Goal: Task Accomplishment & Management: Use online tool/utility

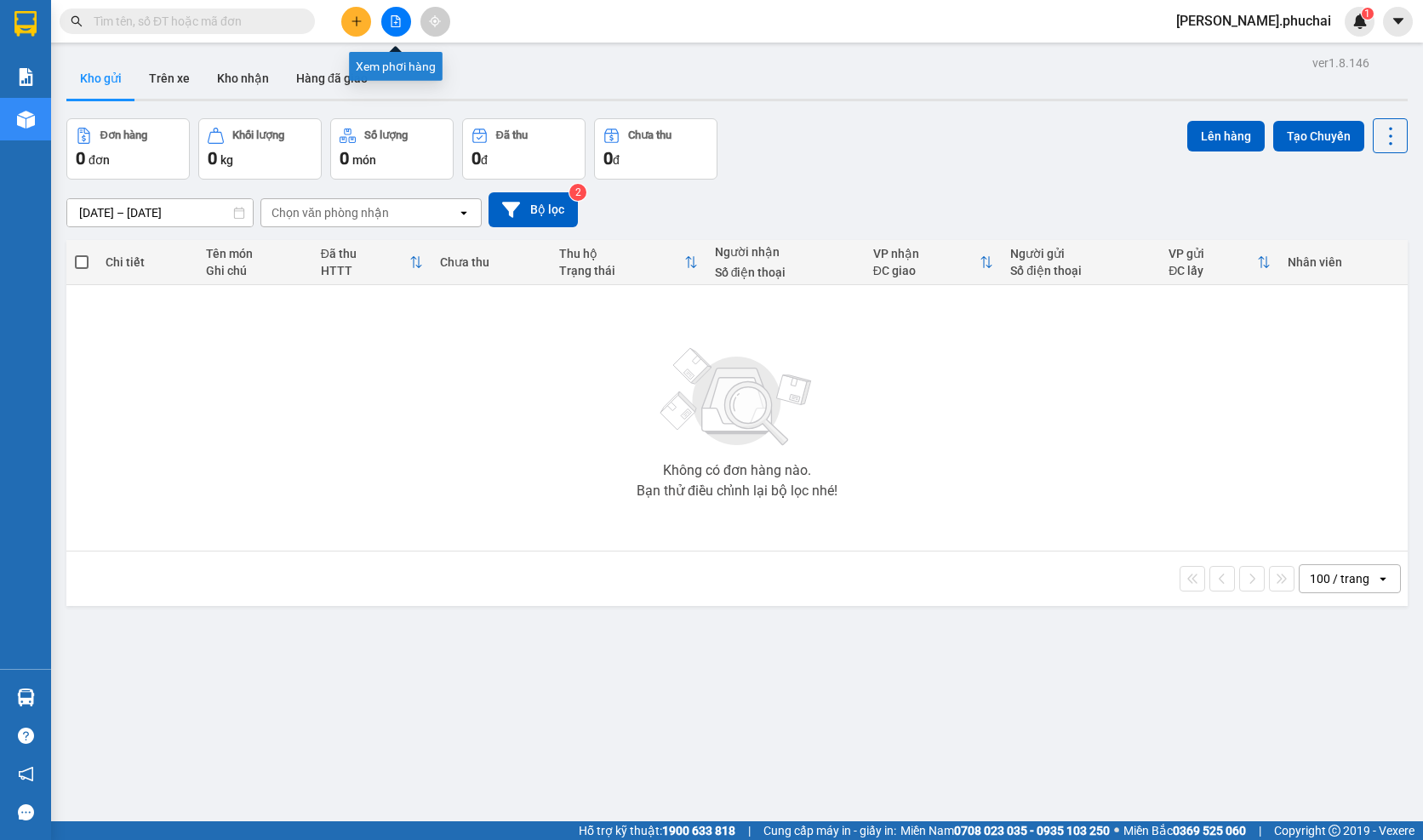
click at [391, 31] on button at bounding box center [396, 21] width 30 height 30
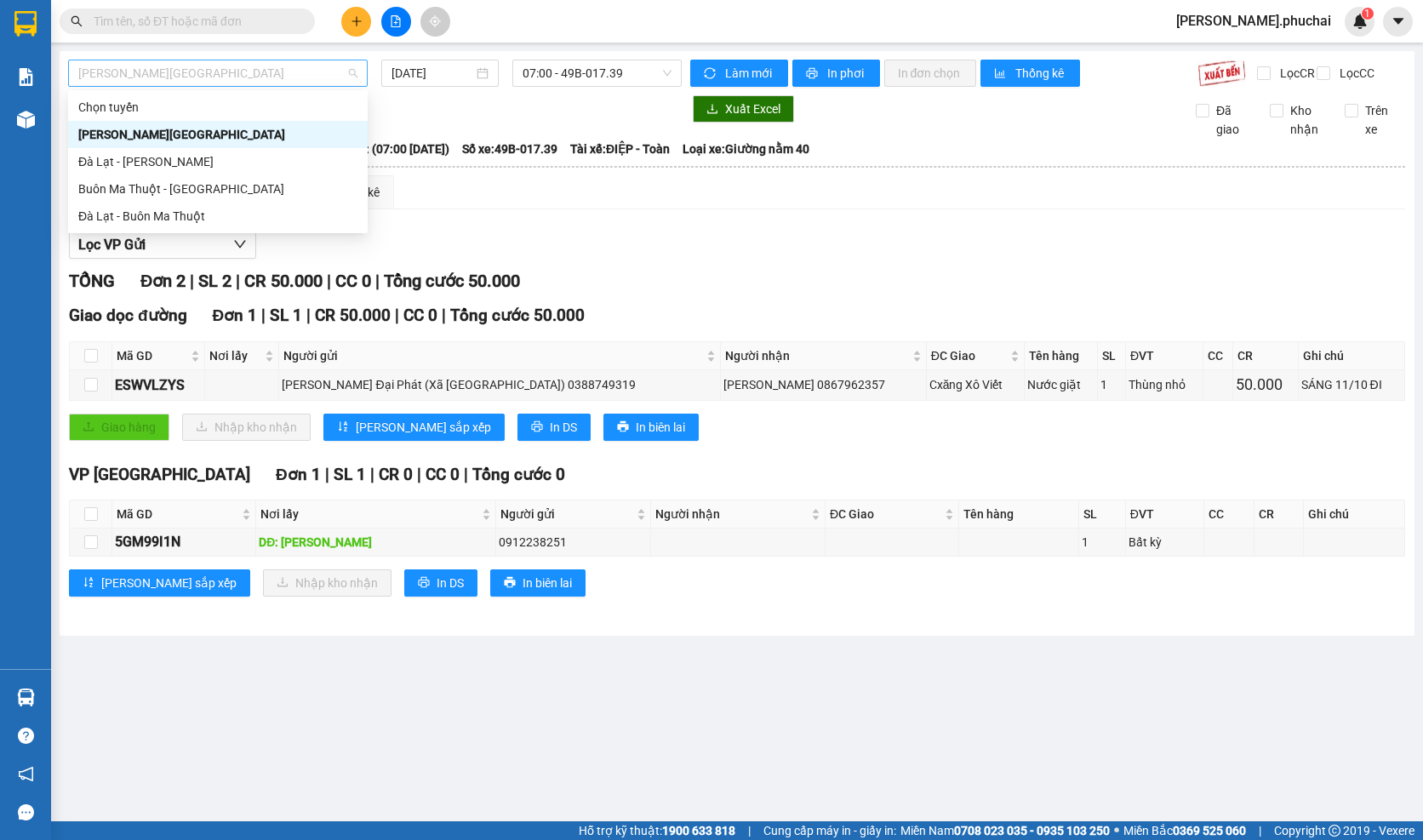
click at [290, 71] on span "[PERSON_NAME][GEOGRAPHIC_DATA]" at bounding box center [217, 73] width 279 height 26
click at [230, 162] on div "Đà Lạt - [PERSON_NAME]" at bounding box center [217, 161] width 279 height 18
type input "[DATE]"
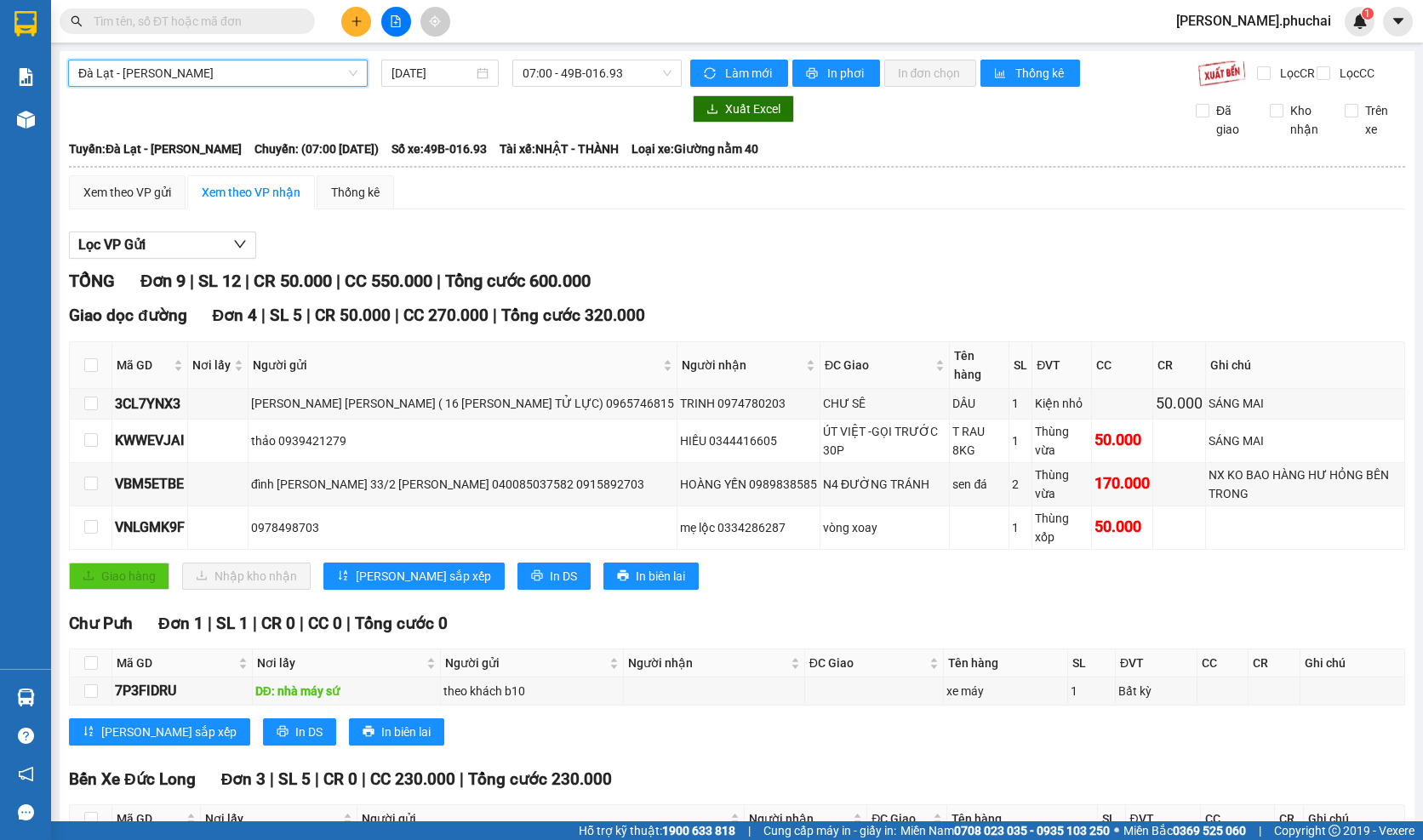
click at [553, 82] on span "07:00 - 49B-016.93" at bounding box center [597, 73] width 149 height 26
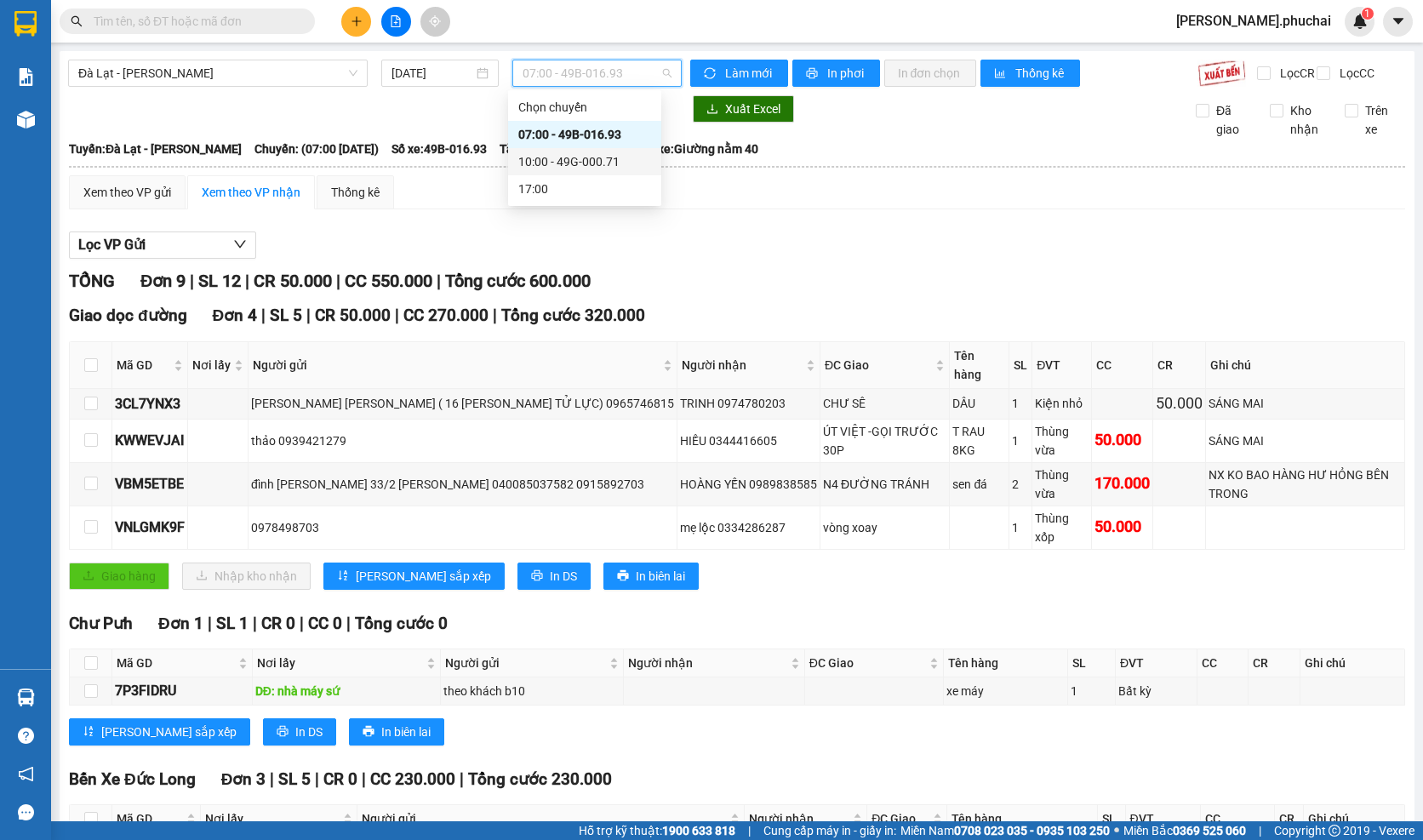
click at [564, 164] on div "10:00 - 49G-000.71" at bounding box center [585, 161] width 133 height 18
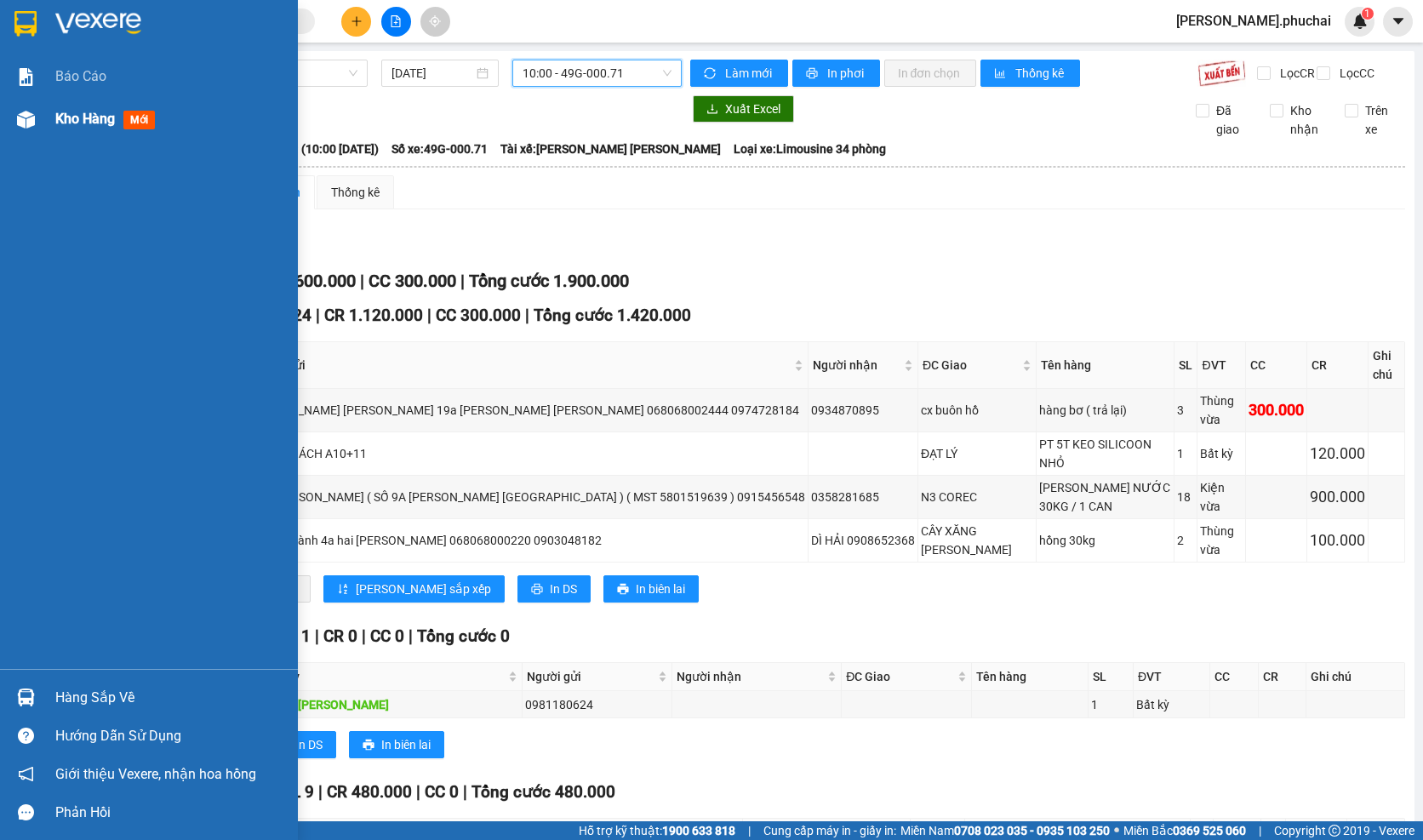
click at [48, 124] on div "Kho hàng mới" at bounding box center [148, 119] width 298 height 42
